Goal: Task Accomplishment & Management: Manage account settings

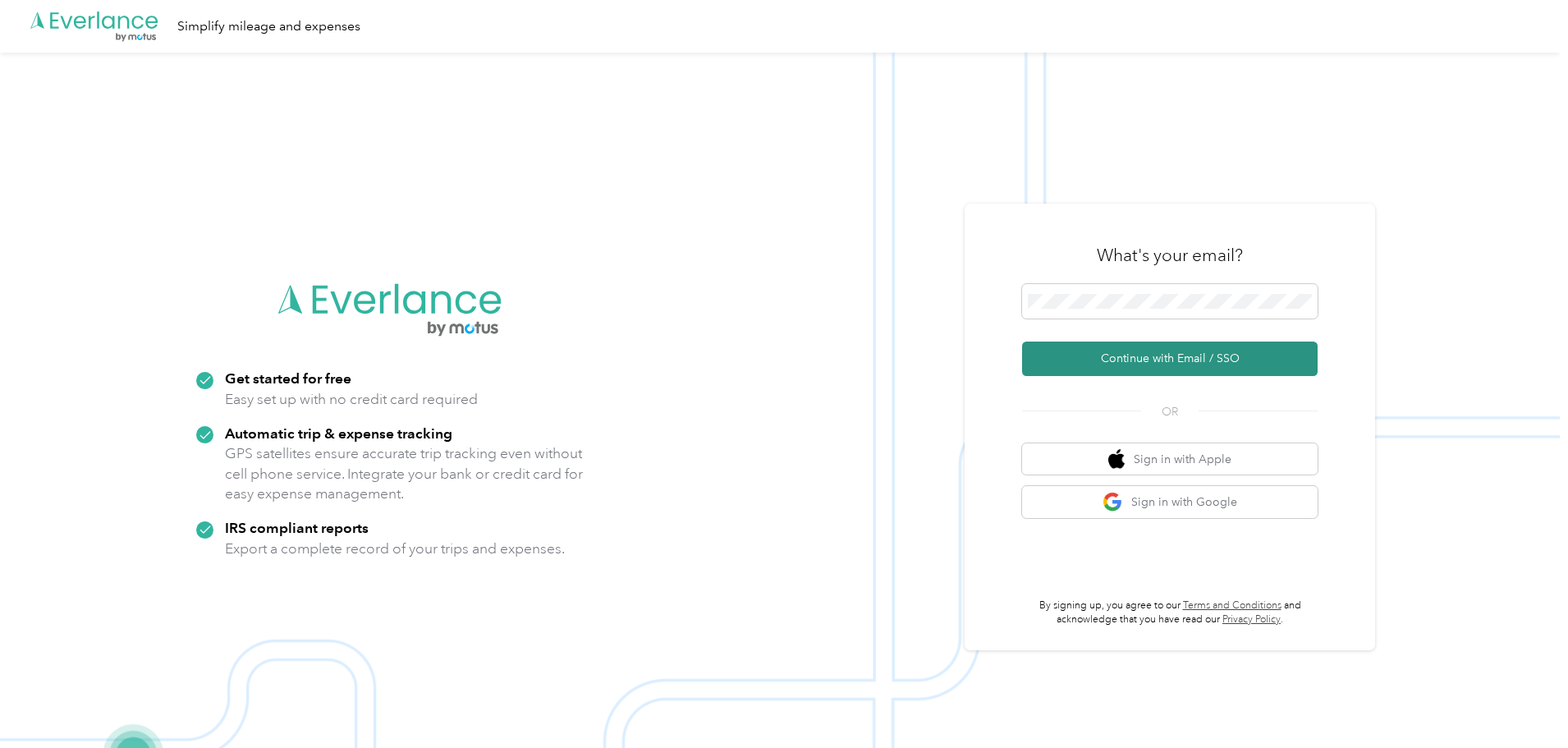
click at [1133, 347] on button "Continue with Email / SSO" at bounding box center [1169, 359] width 295 height 34
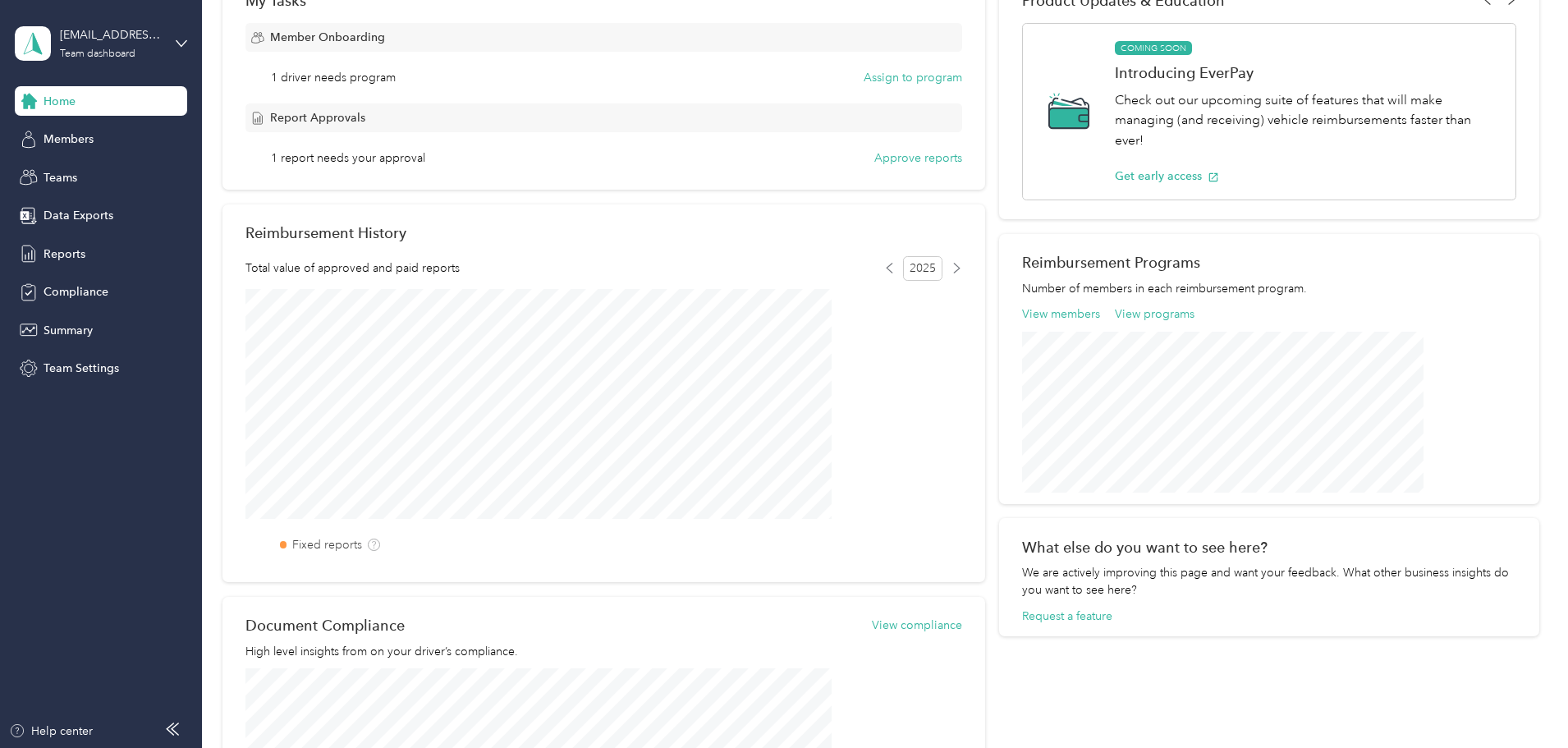
scroll to position [217, 0]
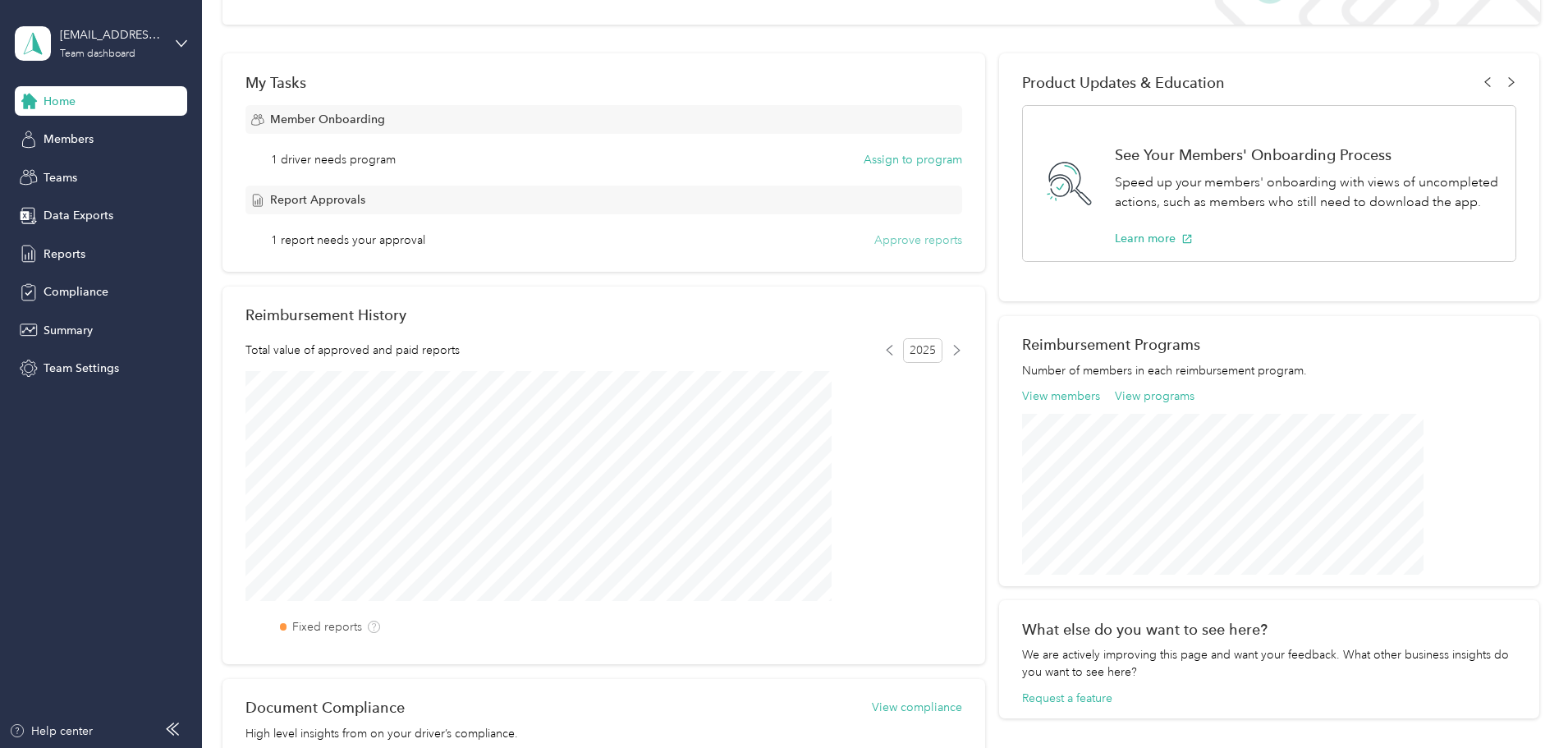
click at [888, 240] on button "Approve reports" at bounding box center [918, 240] width 88 height 17
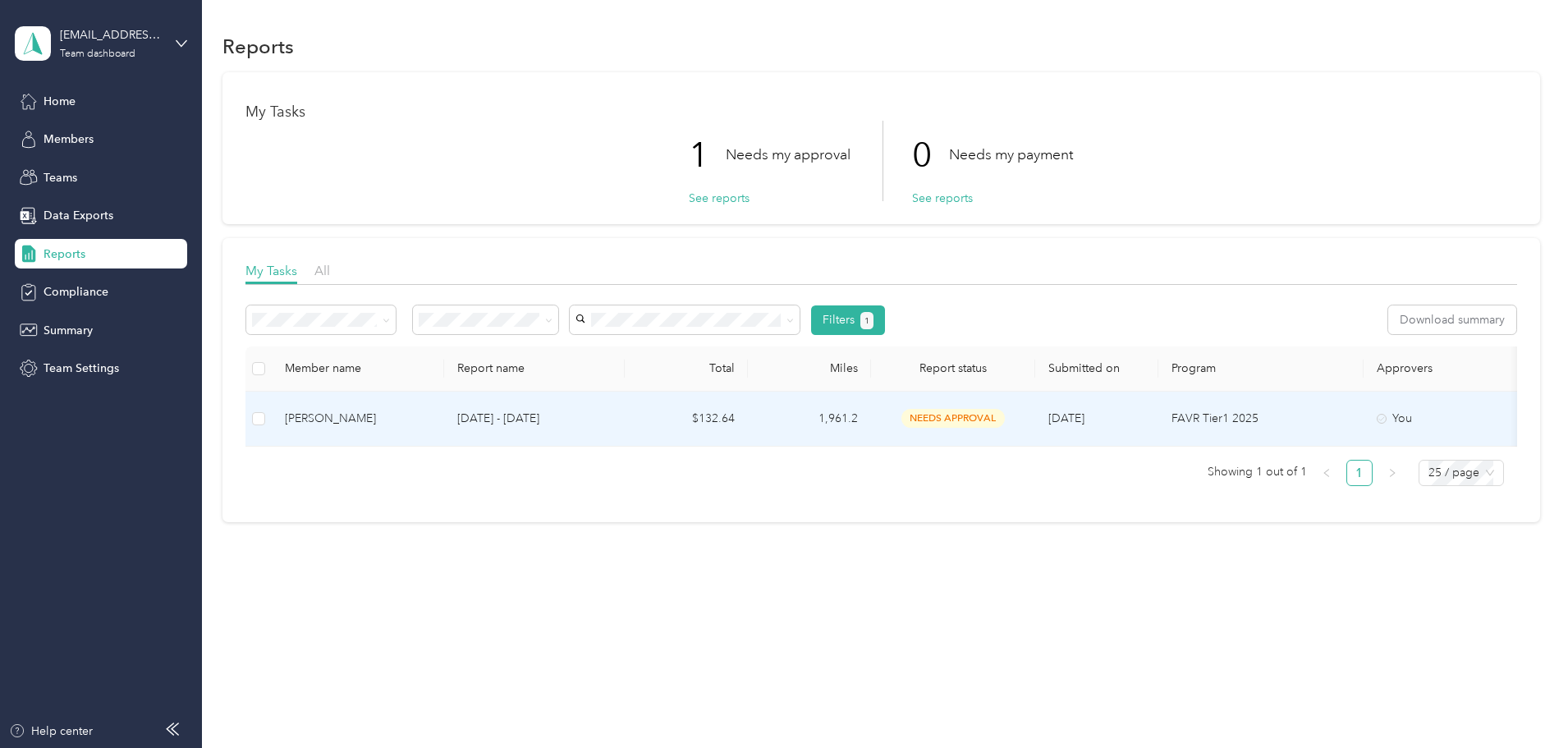
click at [871, 416] on td "1,961.2" at bounding box center [810, 419] width 123 height 55
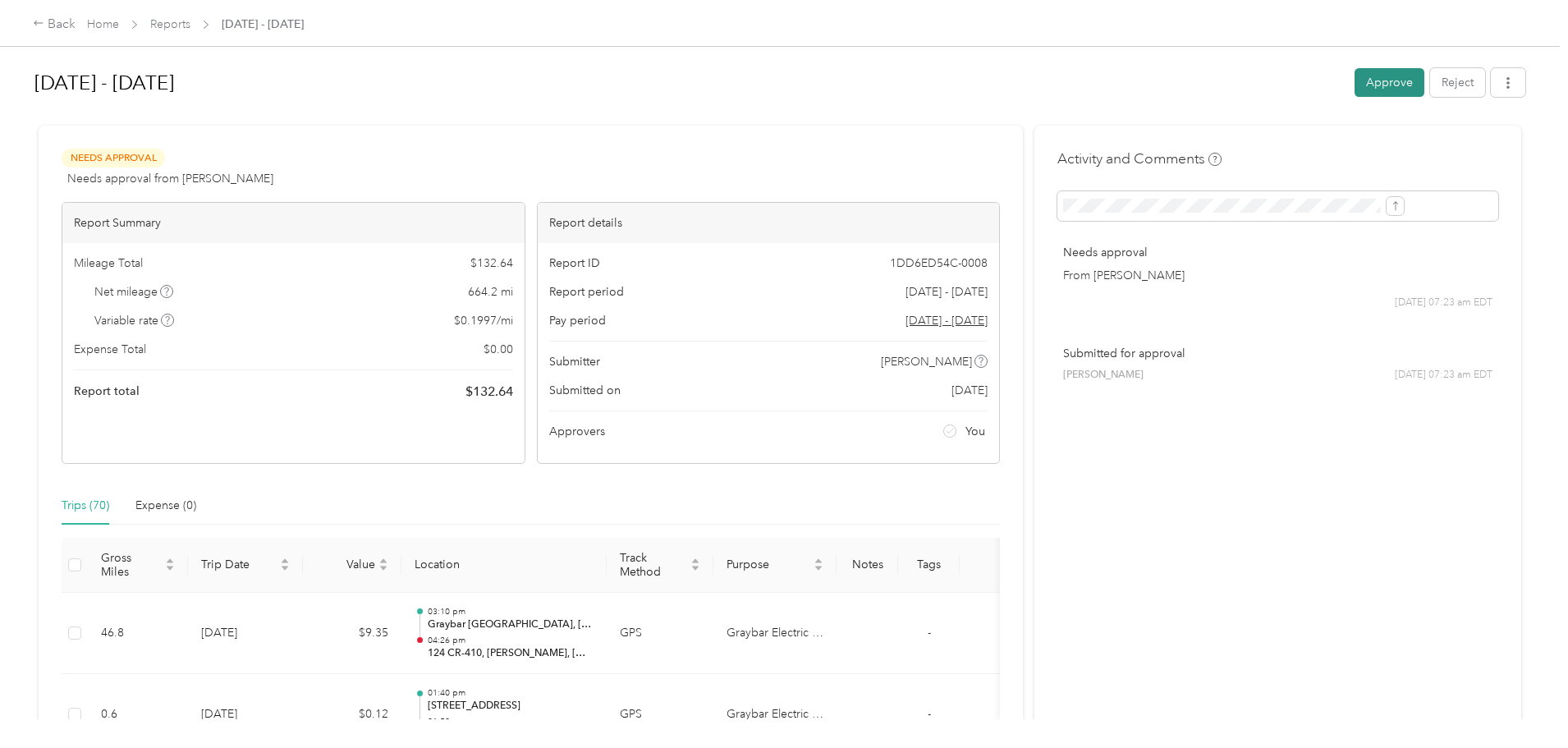
click at [1354, 78] on button "Approve" at bounding box center [1389, 83] width 70 height 29
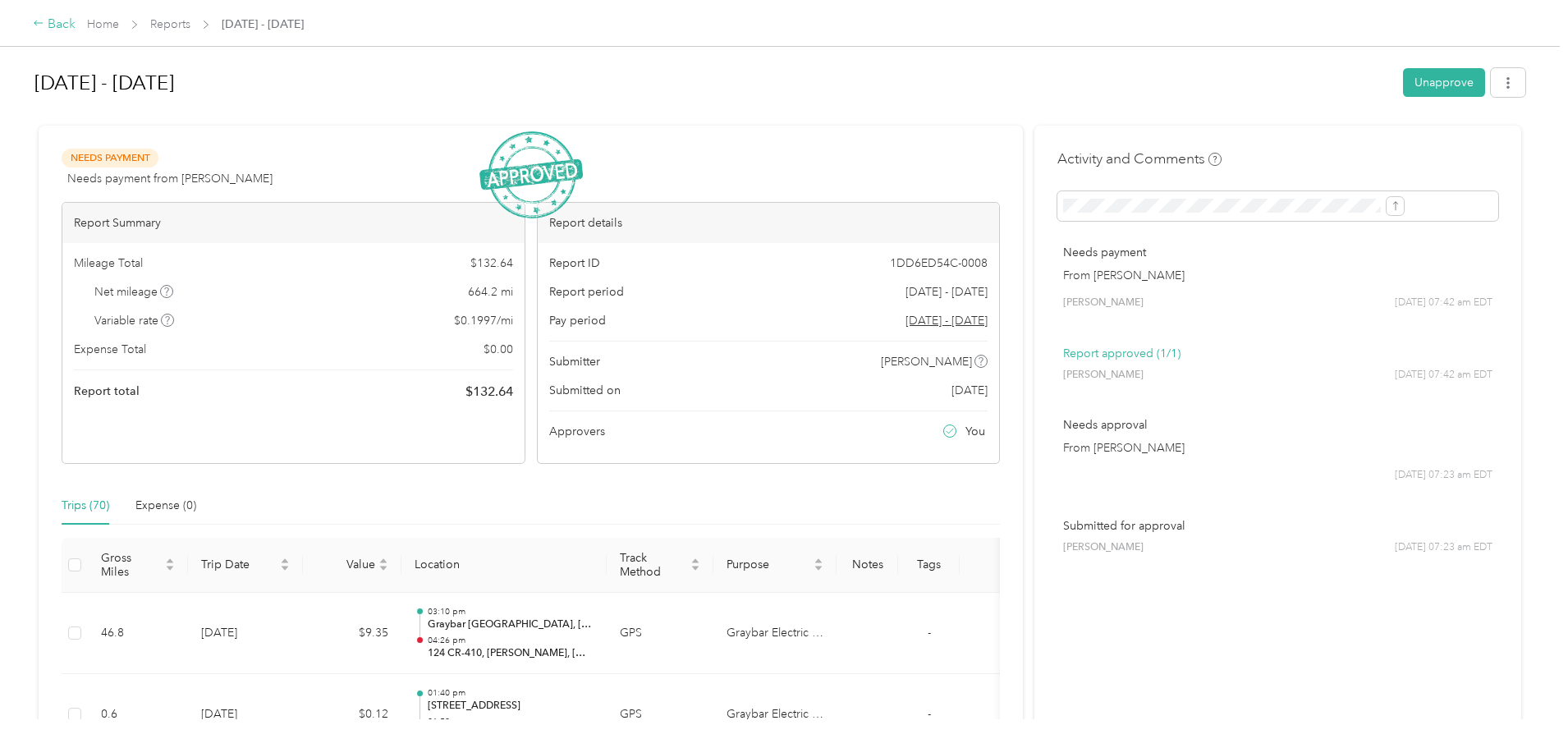
click at [45, 20] on icon at bounding box center [38, 22] width 11 height 11
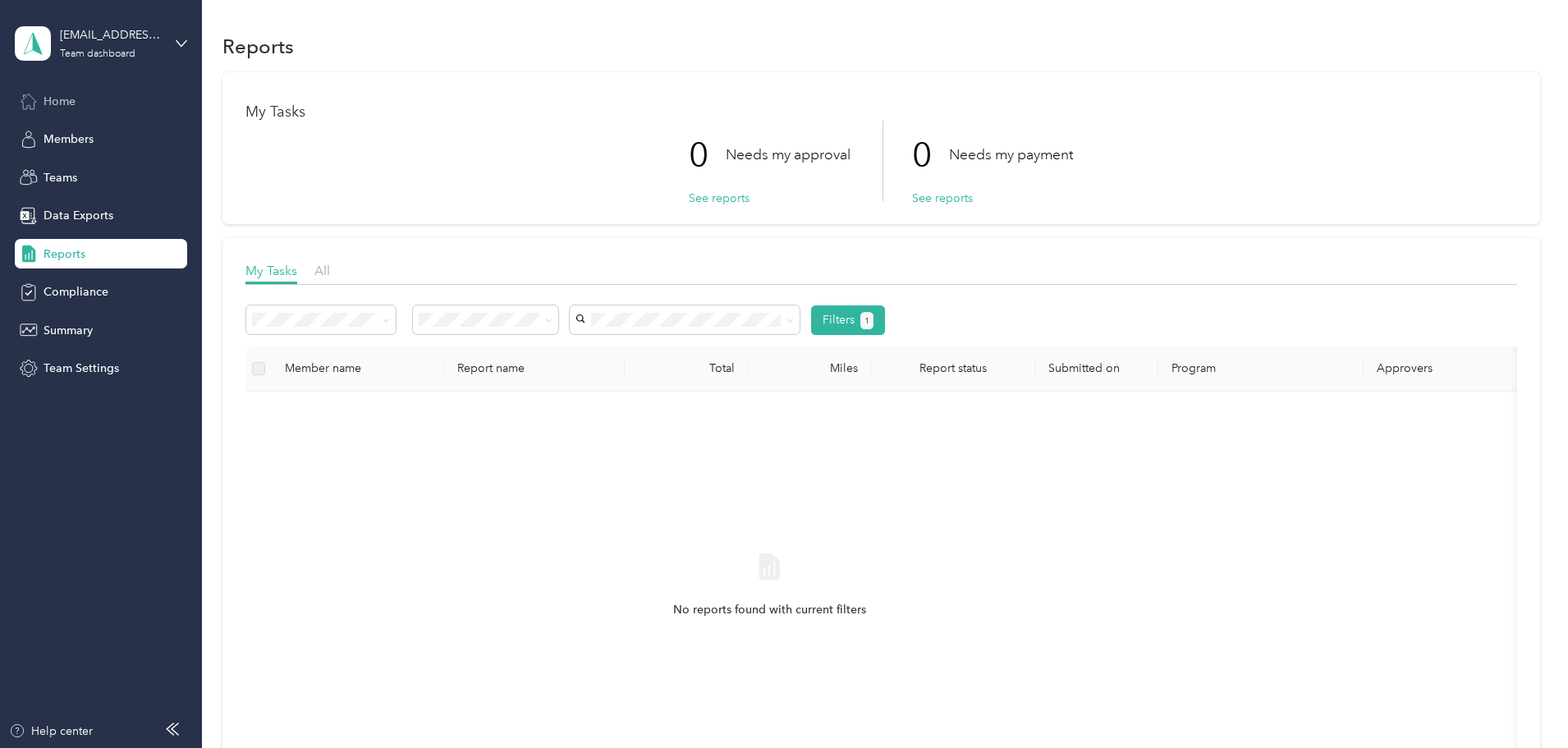
click at [103, 109] on div "Home" at bounding box center [100, 101] width 172 height 30
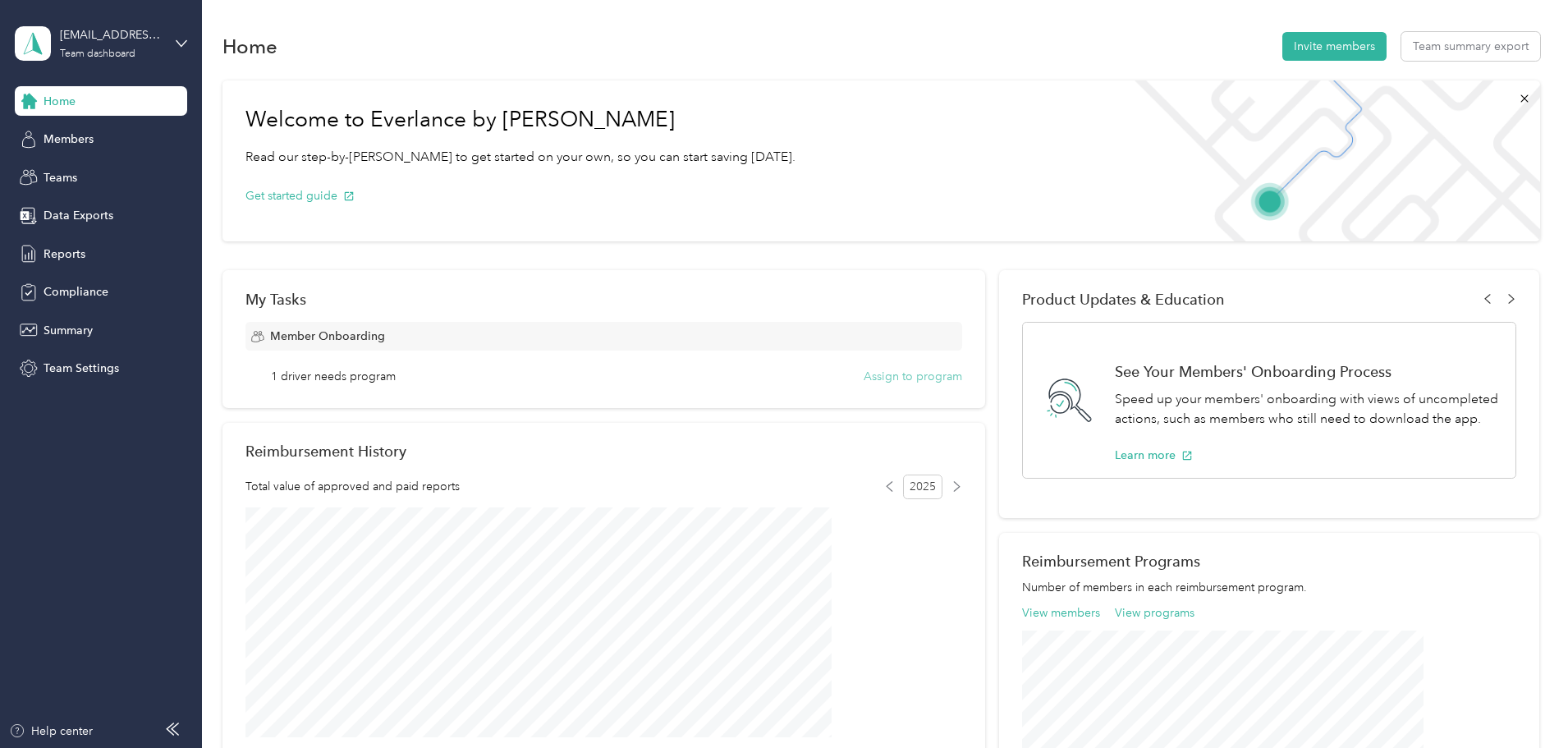
click at [864, 372] on button "Assign to program" at bounding box center [912, 377] width 98 height 17
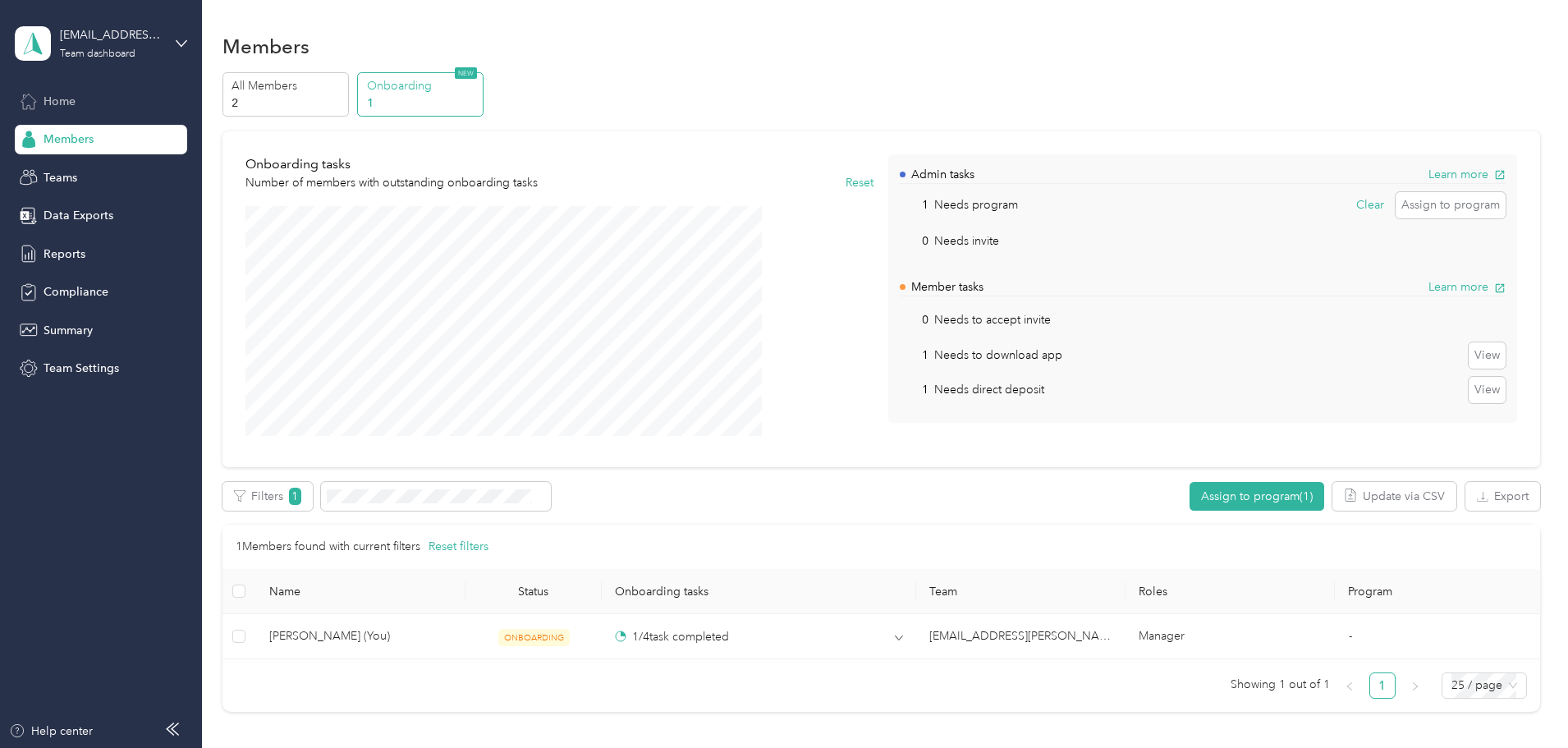
click at [90, 88] on div "Home" at bounding box center [100, 101] width 172 height 30
